Goal: Task Accomplishment & Management: Manage account settings

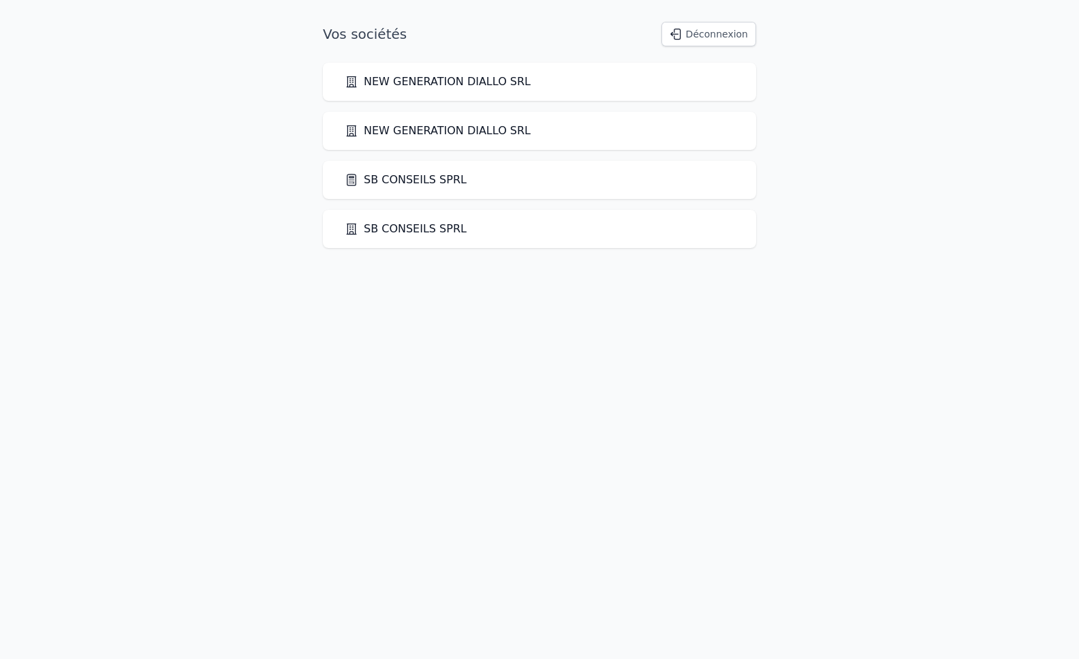
click at [404, 181] on link "SB CONSEILS SPRL" at bounding box center [406, 180] width 122 height 16
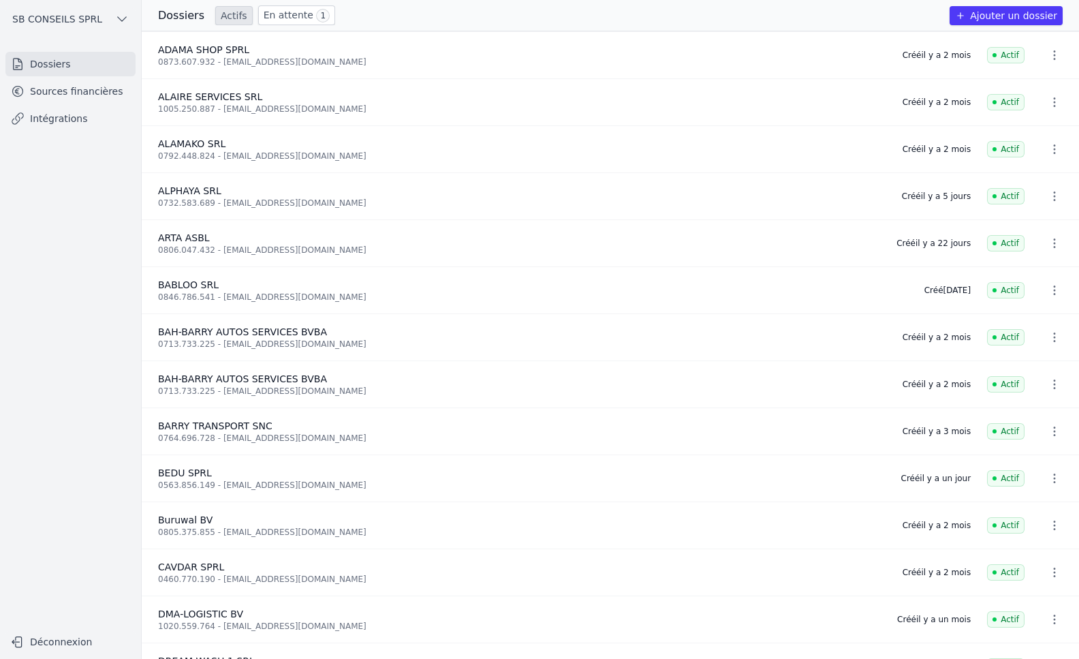
click at [59, 91] on link "Sources financières" at bounding box center [70, 91] width 130 height 25
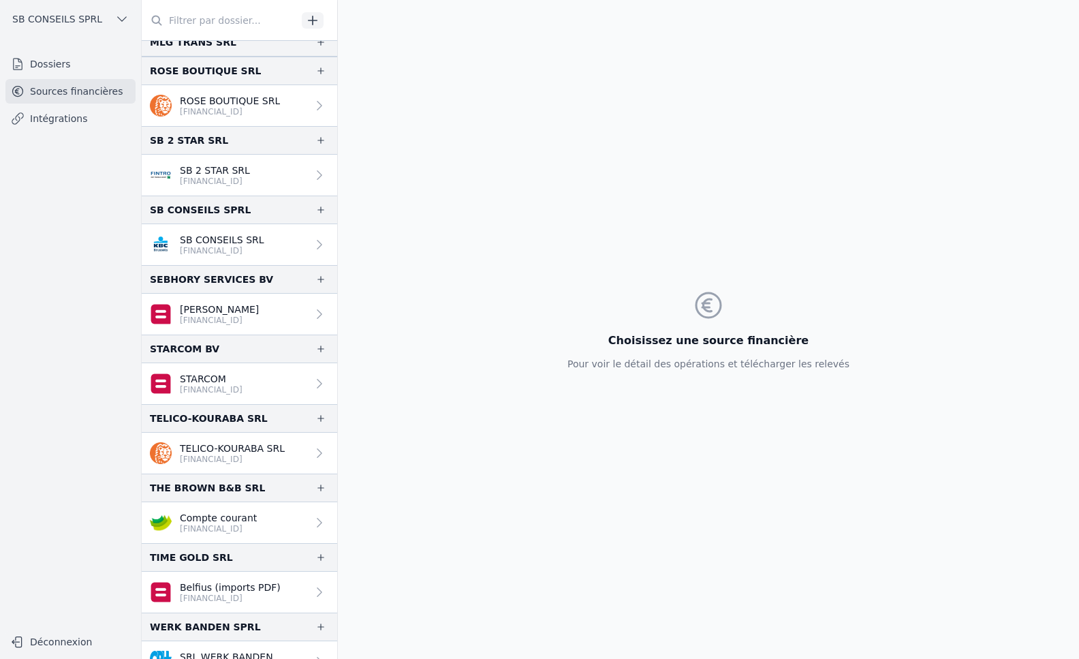
scroll to position [2173, 0]
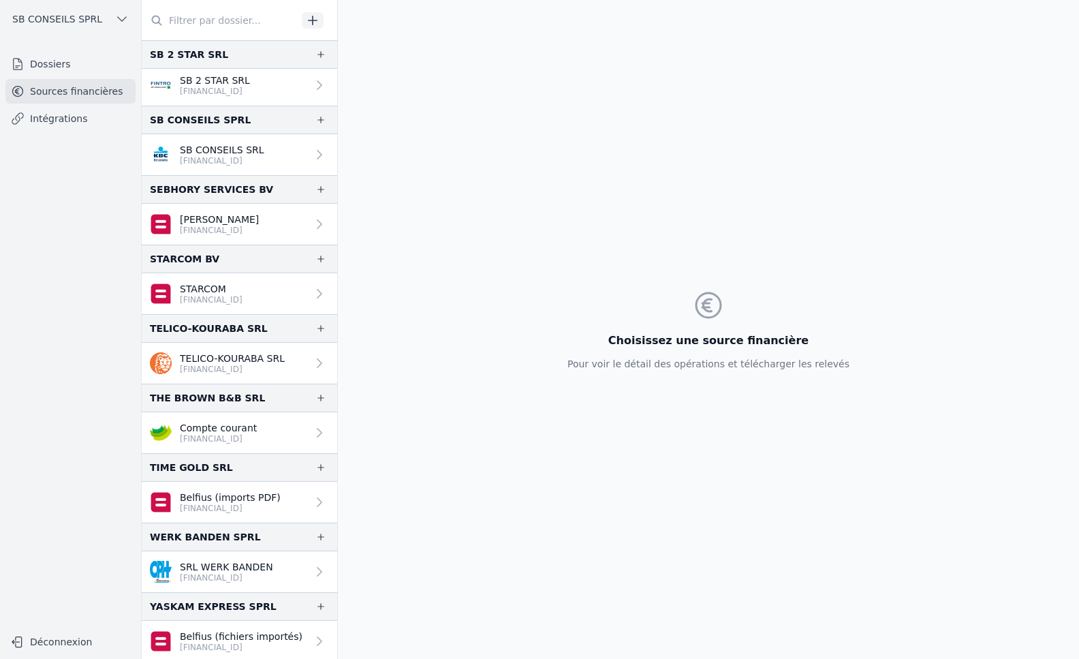
click at [317, 261] on icon "button" at bounding box center [320, 258] width 11 height 11
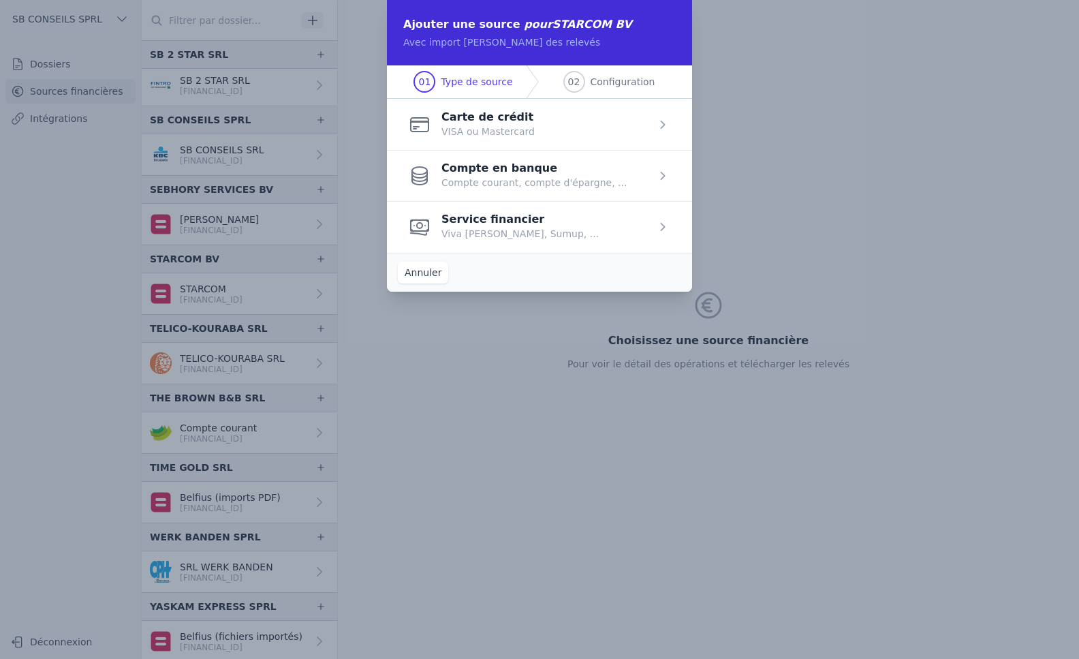
click at [574, 178] on span "button" at bounding box center [539, 175] width 305 height 51
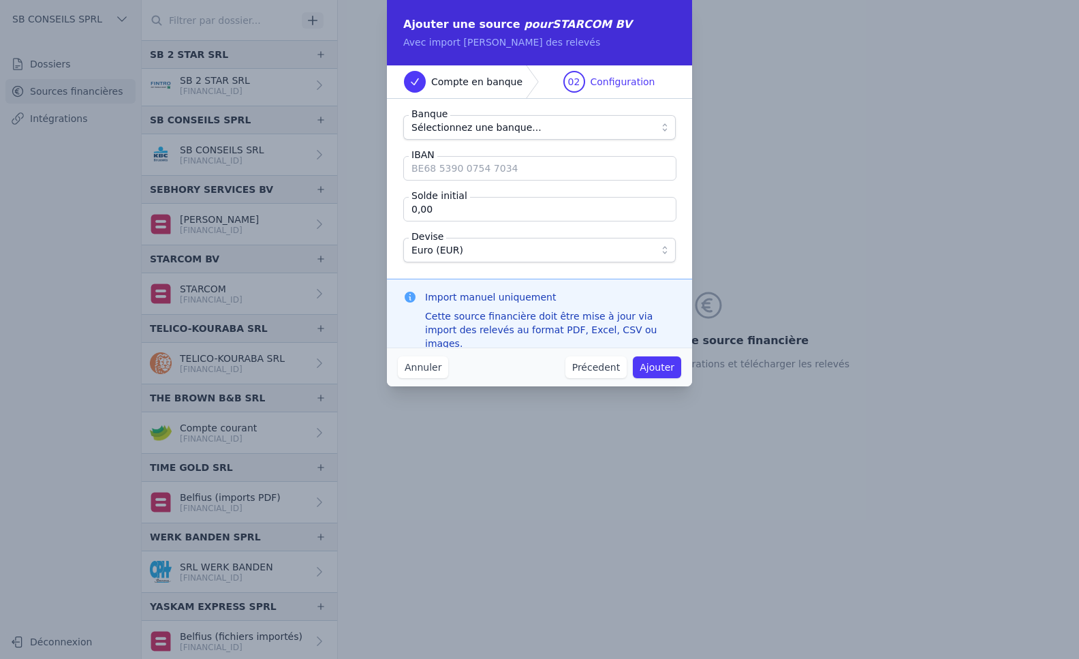
click at [605, 122] on span "Sélectionnez une banque..." at bounding box center [530, 127] width 237 height 16
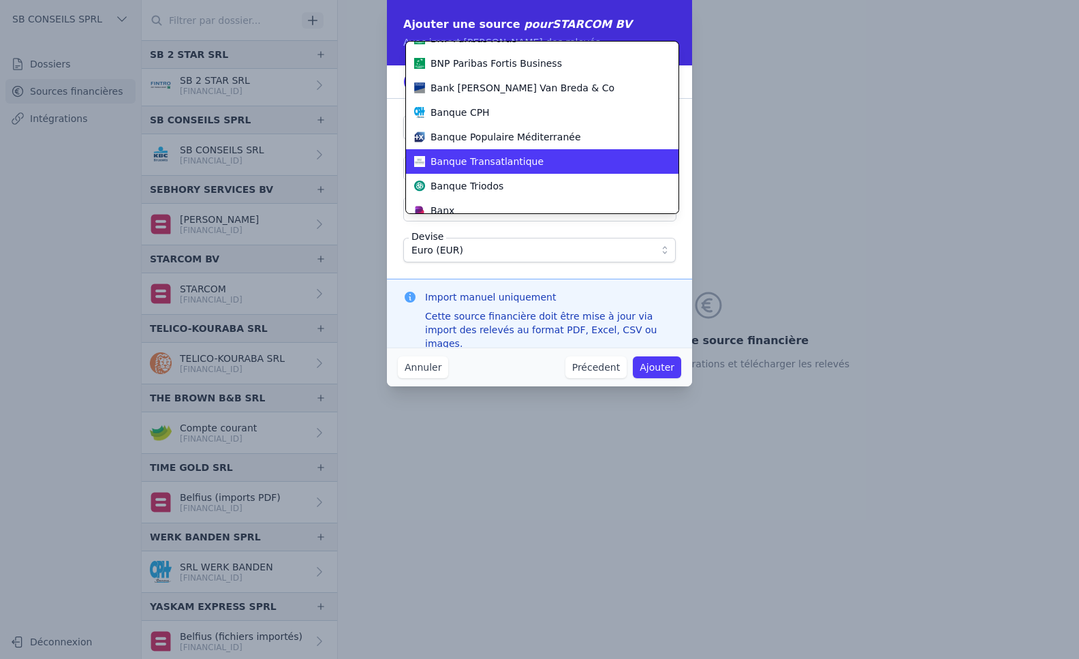
scroll to position [132, 0]
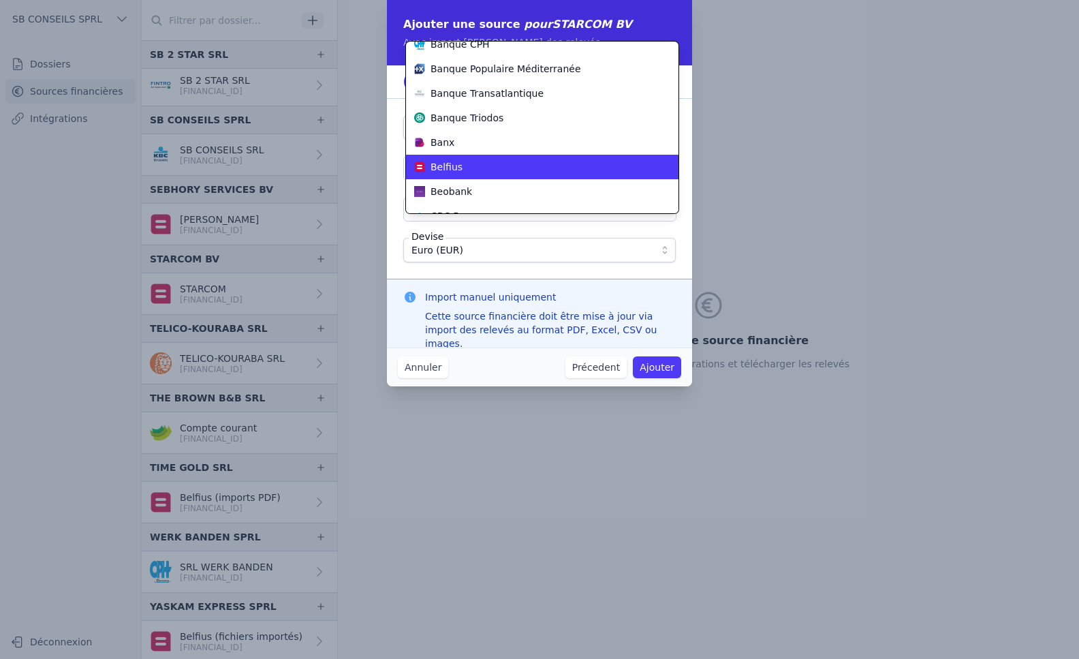
click at [504, 169] on div "Belfius" at bounding box center [534, 167] width 240 height 14
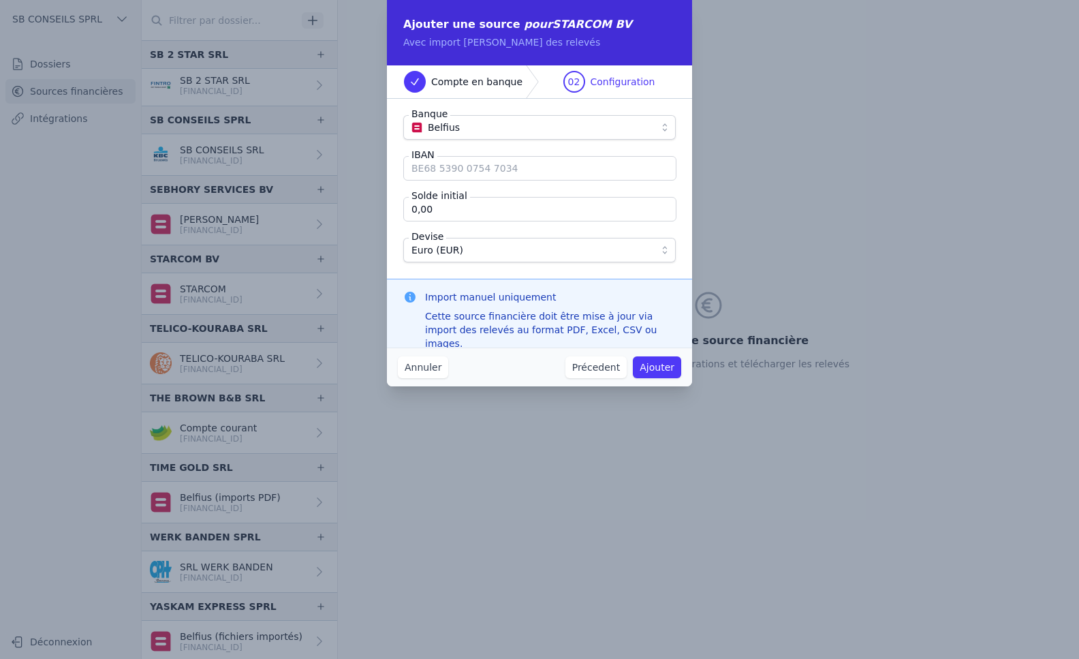
click at [660, 370] on button "Ajouter" at bounding box center [657, 367] width 48 height 22
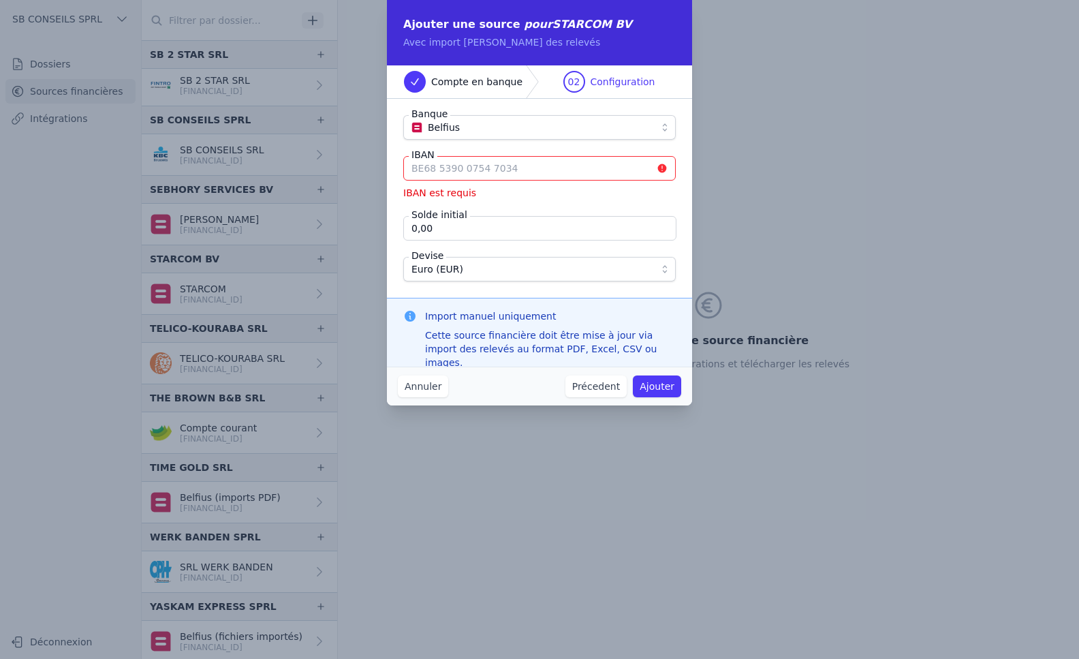
click at [521, 172] on input "IBAN" at bounding box center [539, 168] width 273 height 25
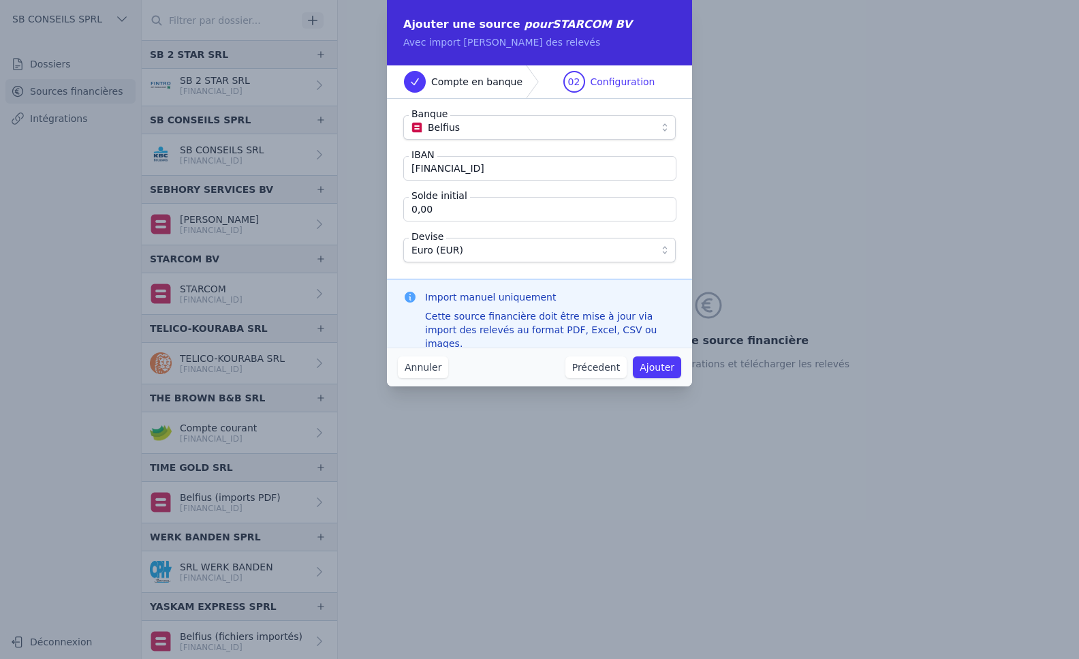
type input "[FINANCIAL_ID]"
click at [659, 373] on button "Ajouter" at bounding box center [657, 367] width 48 height 22
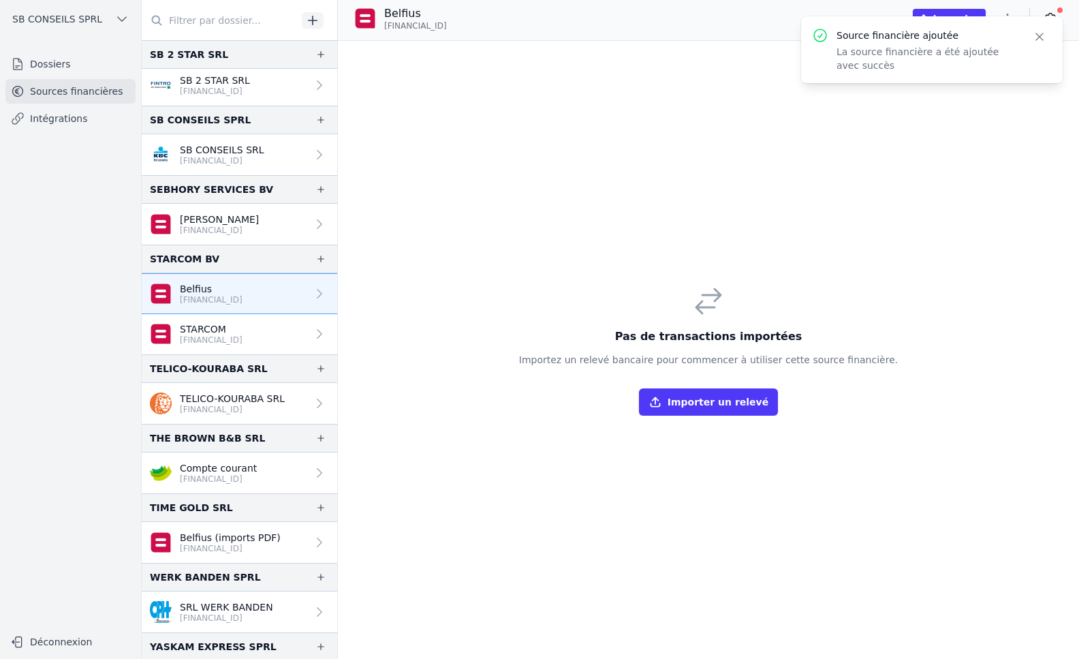
click at [317, 292] on icon at bounding box center [320, 294] width 14 height 14
click at [270, 328] on link "STARCOM [FINANCIAL_ID]" at bounding box center [240, 334] width 196 height 40
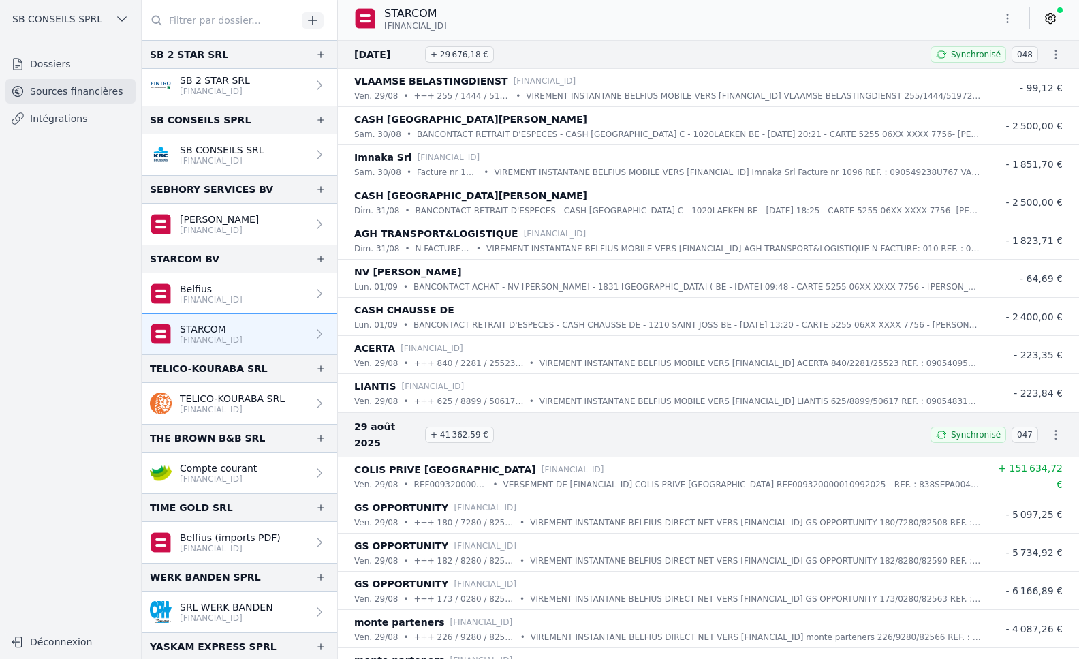
click at [296, 296] on link "Belfius [FINANCIAL_ID]" at bounding box center [240, 293] width 196 height 41
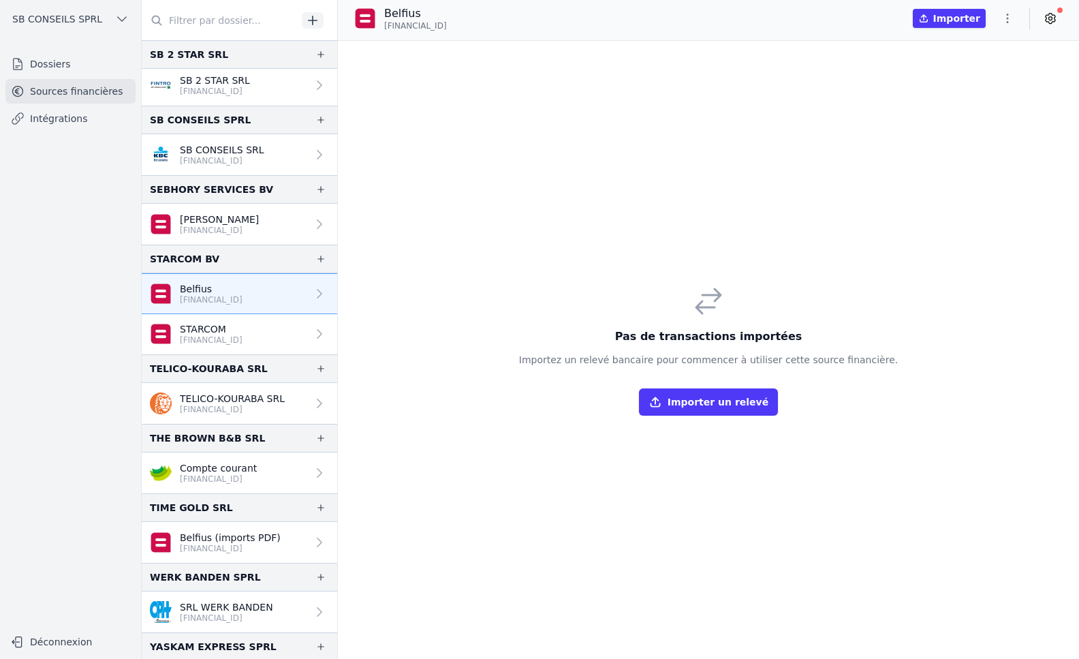
click at [319, 292] on icon at bounding box center [320, 294] width 14 height 14
click at [1002, 18] on icon "button" at bounding box center [1008, 19] width 14 height 14
click at [974, 98] on button "Supprimer" at bounding box center [975, 97] width 98 height 25
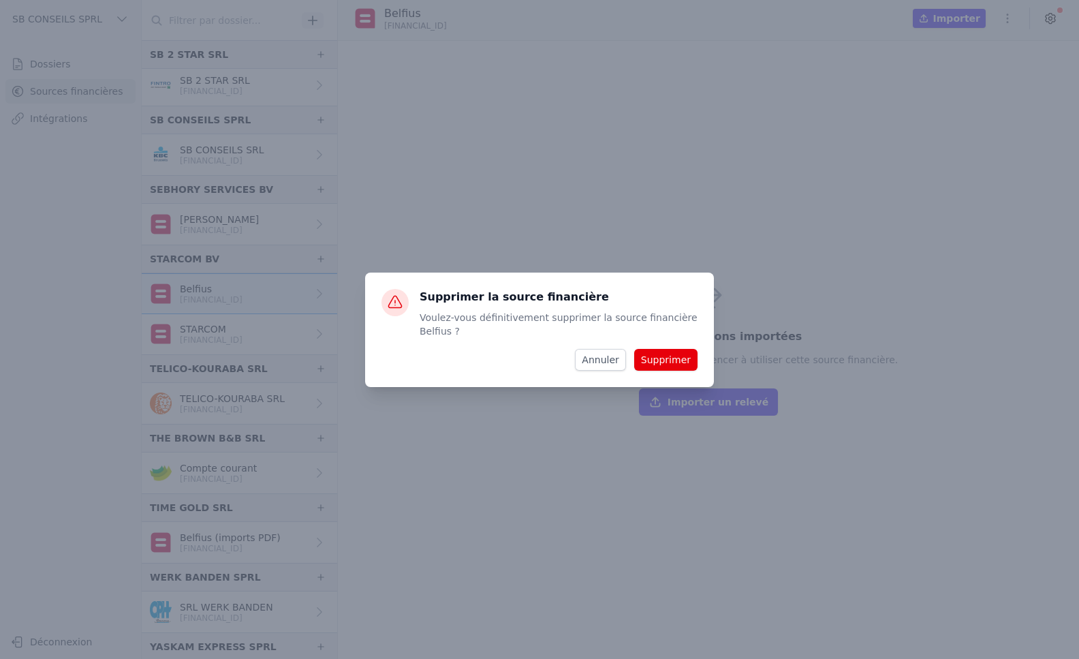
click at [649, 361] on button "Supprimer" at bounding box center [665, 360] width 63 height 22
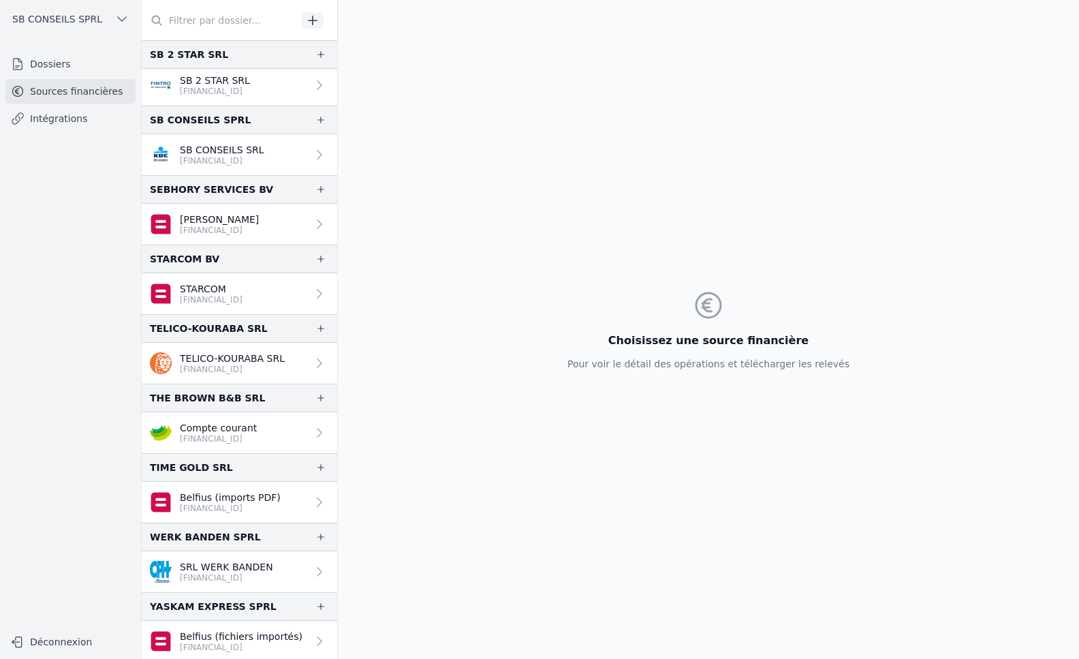
click at [268, 298] on link "STARCOM [FINANCIAL_ID]" at bounding box center [240, 293] width 196 height 41
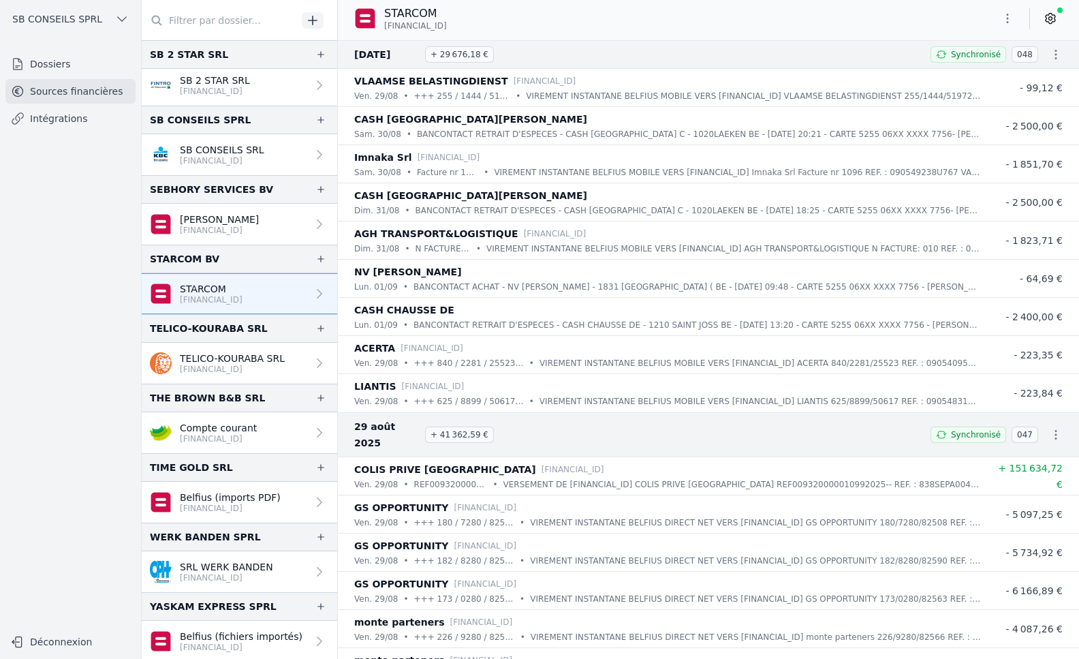
click at [1010, 18] on icon "button" at bounding box center [1008, 19] width 14 height 14
click at [976, 71] on button "Exporter" at bounding box center [975, 72] width 98 height 25
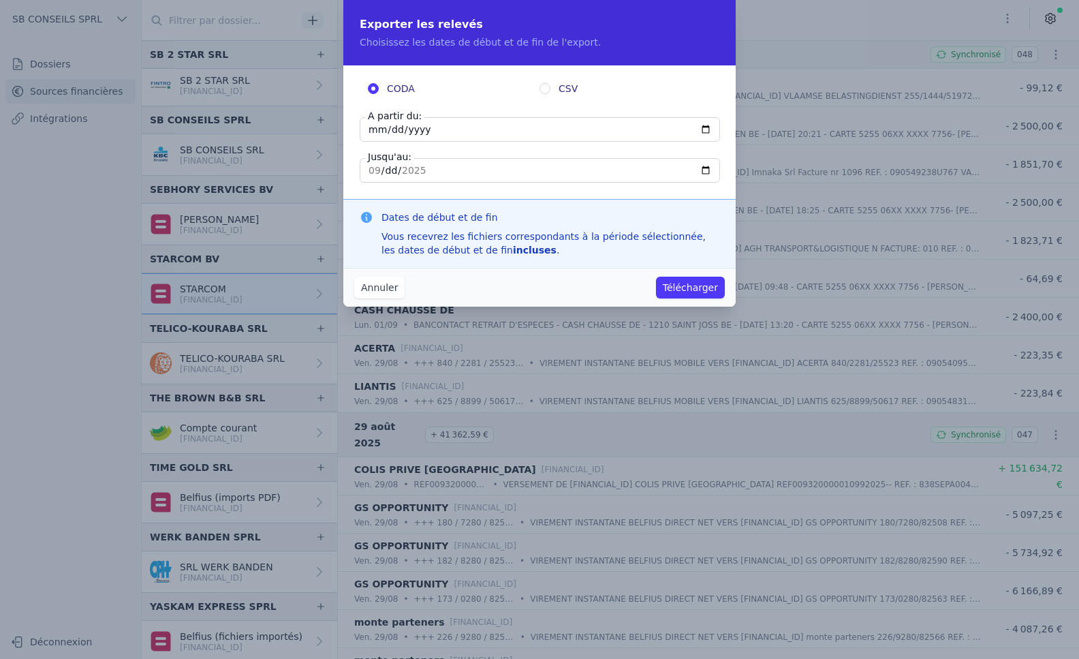
click at [548, 85] on input "CSV" at bounding box center [545, 88] width 11 height 11
radio input "true"
radio input "false"
click at [706, 129] on input "[DATE]" at bounding box center [540, 129] width 360 height 25
type input "[DATE]"
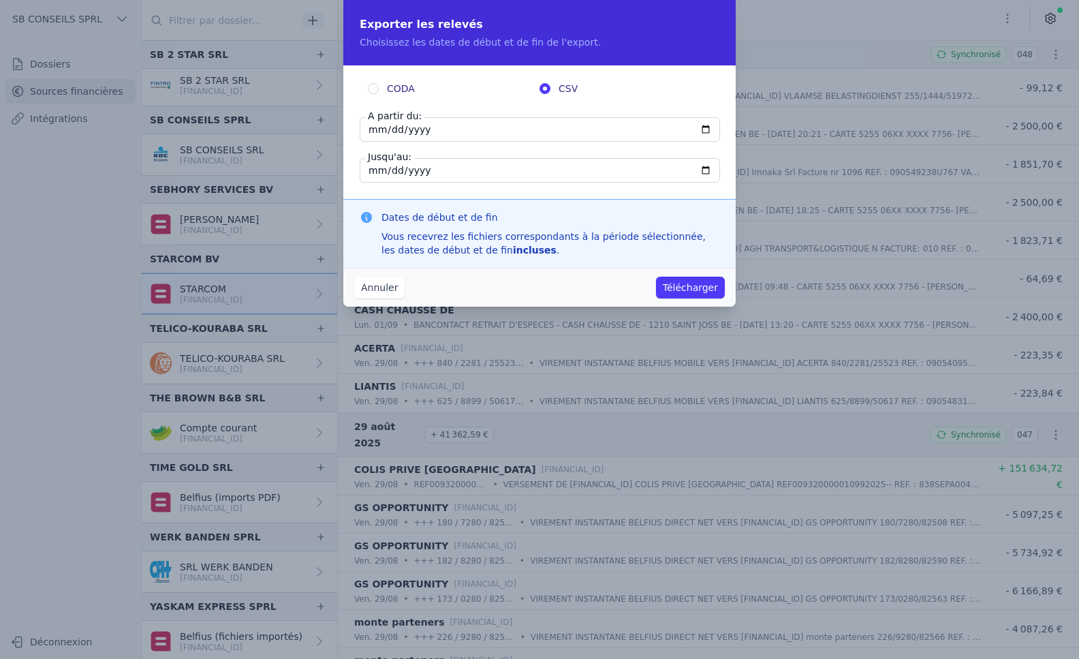
click at [426, 175] on input "[DATE]" at bounding box center [540, 170] width 360 height 25
click at [701, 168] on input "[DATE]" at bounding box center [540, 170] width 360 height 25
type input "[DATE]"
click at [680, 290] on button "Télécharger" at bounding box center [690, 288] width 69 height 22
